Goal: Information Seeking & Learning: Learn about a topic

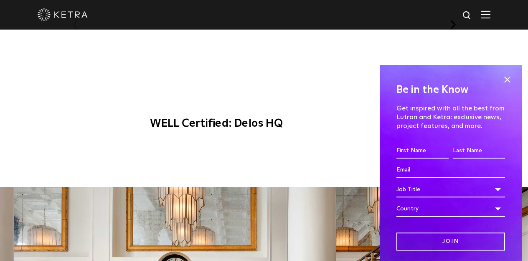
scroll to position [745, 0]
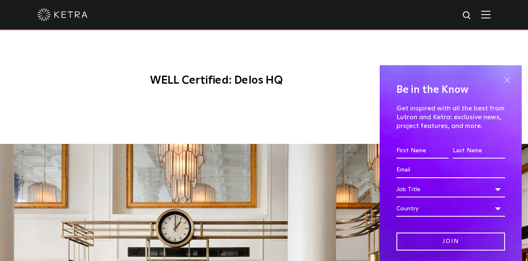
click at [504, 77] on span at bounding box center [507, 80] width 13 height 13
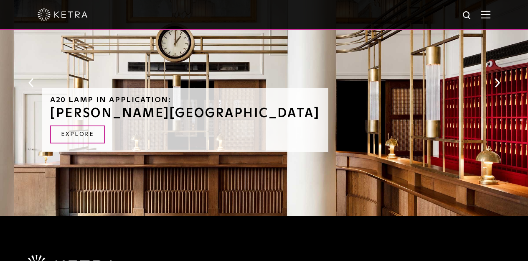
scroll to position [891, 0]
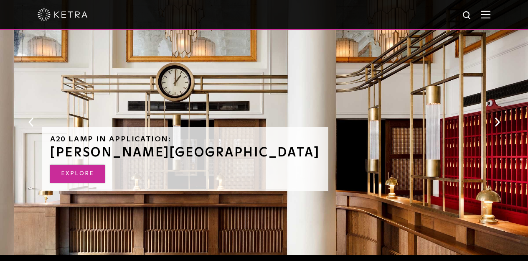
click at [91, 165] on link "Explore" at bounding box center [77, 174] width 55 height 18
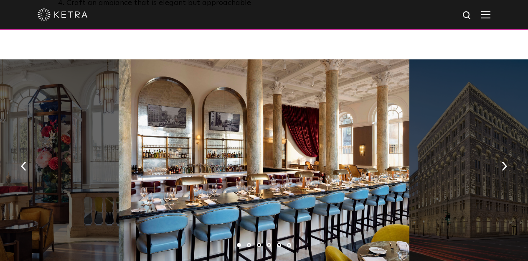
scroll to position [628, 0]
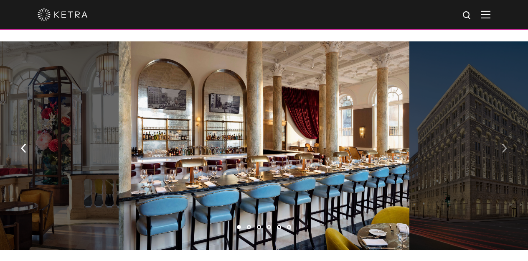
click at [502, 144] on img "button" at bounding box center [504, 148] width 5 height 9
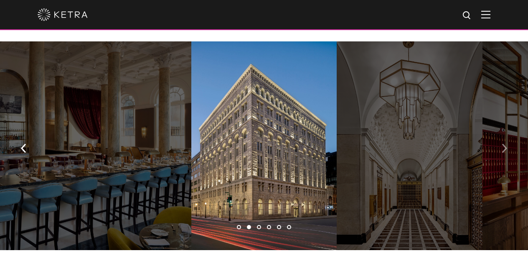
click at [502, 144] on img "button" at bounding box center [504, 148] width 5 height 9
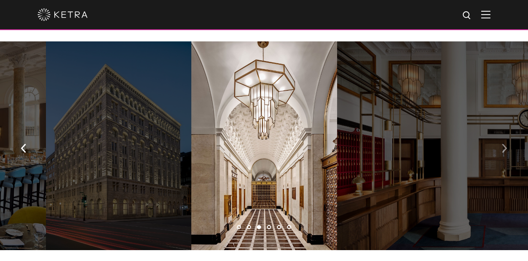
click at [506, 144] on img "button" at bounding box center [504, 148] width 5 height 9
click at [507, 144] on img "button" at bounding box center [504, 148] width 5 height 9
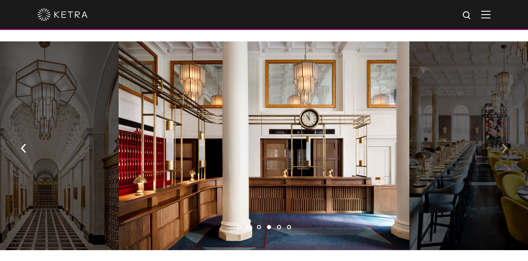
click at [507, 144] on img "button" at bounding box center [504, 148] width 5 height 9
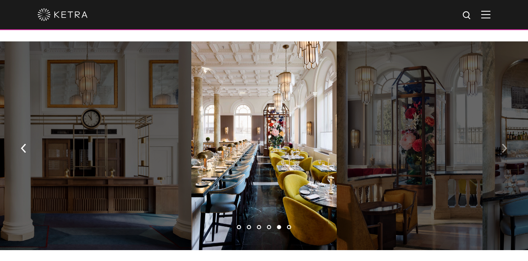
click at [507, 144] on img "button" at bounding box center [504, 148] width 5 height 9
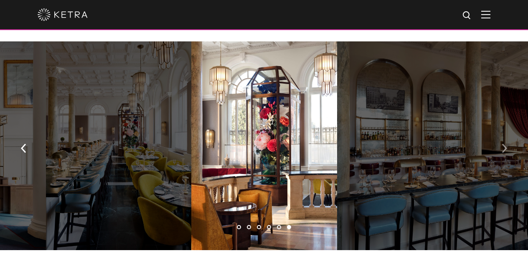
click at [507, 144] on img "button" at bounding box center [504, 148] width 5 height 9
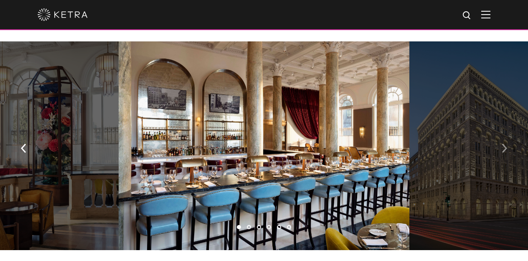
click at [507, 133] on button "button" at bounding box center [505, 147] width 18 height 29
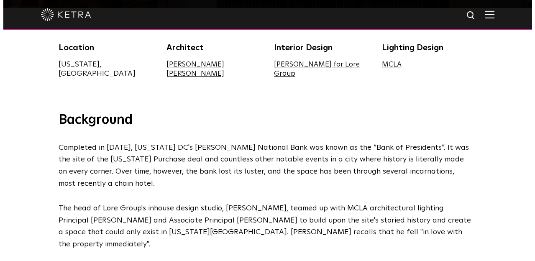
scroll to position [180, 0]
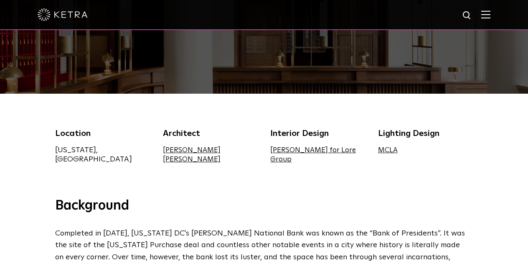
click at [490, 13] on img at bounding box center [485, 14] width 9 height 8
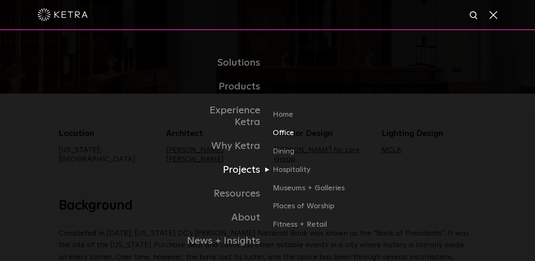
click at [279, 127] on link "Office" at bounding box center [312, 136] width 80 height 18
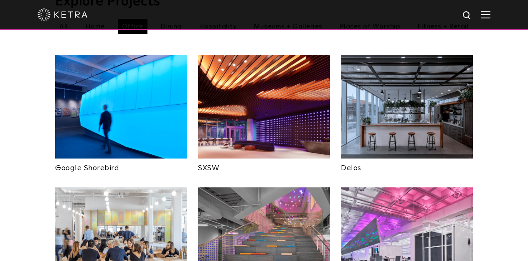
scroll to position [232, 0]
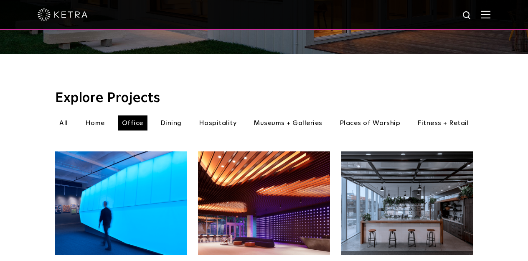
click at [171, 115] on li "Dining" at bounding box center [171, 122] width 30 height 15
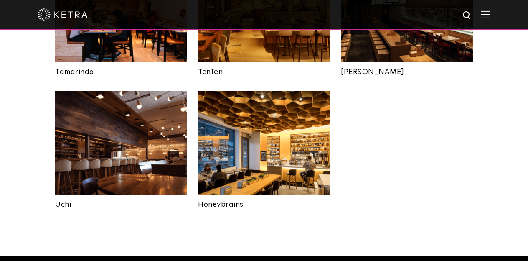
scroll to position [295, 0]
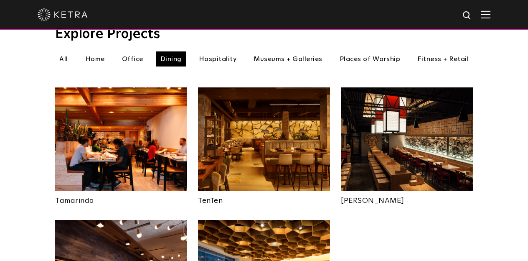
click at [99, 51] on li "Home" at bounding box center [95, 58] width 28 height 15
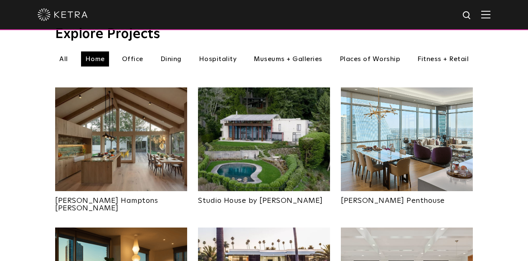
scroll to position [351, 0]
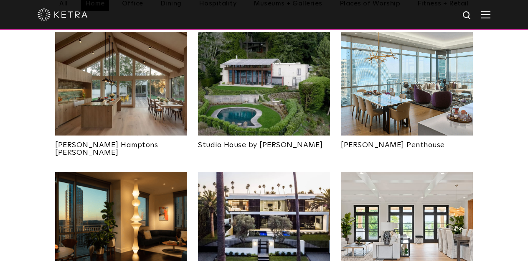
click at [361, 98] on img at bounding box center [407, 84] width 132 height 104
click at [247, 94] on img at bounding box center [264, 84] width 132 height 104
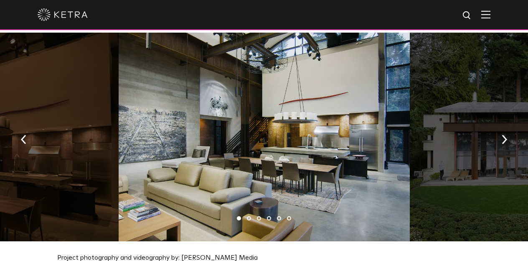
scroll to position [867, 0]
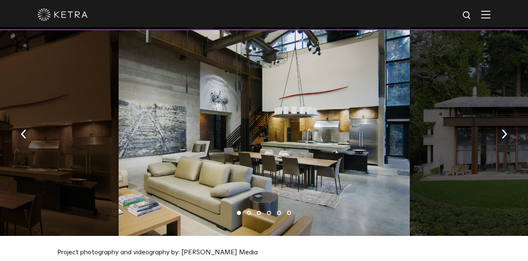
click at [276, 141] on div at bounding box center [264, 131] width 291 height 209
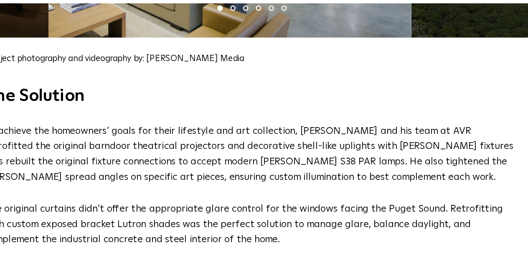
scroll to position [1042, 0]
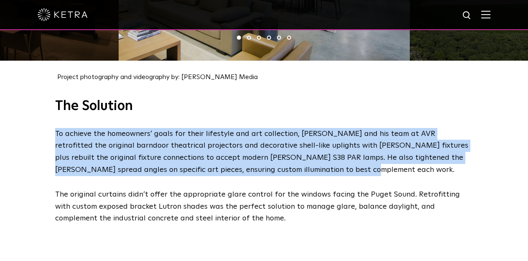
drag, startPoint x: 54, startPoint y: 117, endPoint x: 333, endPoint y: 160, distance: 282.0
click at [333, 160] on div "The Solution To achieve the homeowners’ goals for their lifestyle and art colle…" at bounding box center [264, 161] width 435 height 127
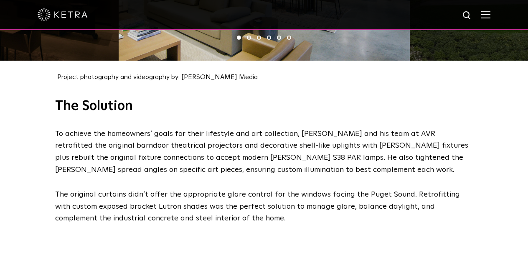
click at [353, 188] on p "The original curtains didn’t offer the appropriate glare control for the window…" at bounding box center [262, 206] width 414 height 36
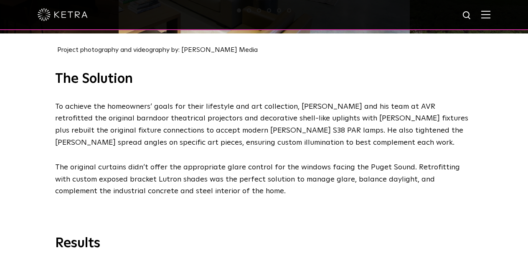
scroll to position [1163, 0]
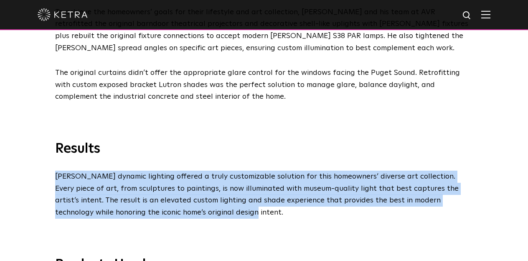
drag, startPoint x: 56, startPoint y: 160, endPoint x: 192, endPoint y: 196, distance: 140.9
click at [192, 196] on p "[PERSON_NAME] dynamic lighting offered a truly customizable solution for this h…" at bounding box center [262, 195] width 414 height 48
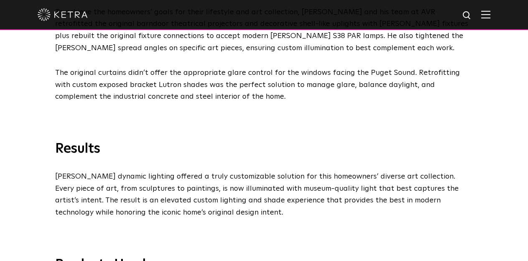
click at [421, 103] on div "Results [PERSON_NAME] dynamic lighting offered a truly customizable solution fo…" at bounding box center [264, 161] width 528 height 116
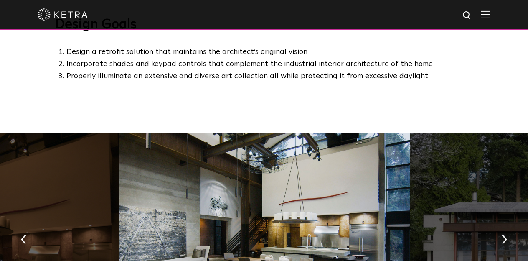
scroll to position [638, 0]
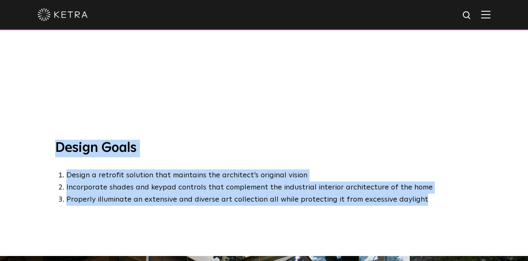
drag, startPoint x: 57, startPoint y: 135, endPoint x: 427, endPoint y: 187, distance: 373.5
click at [428, 187] on div "Design Goals Design a retrofit solution that maintains the architect’s original…" at bounding box center [264, 173] width 435 height 66
